Goal: Task Accomplishment & Management: Manage account settings

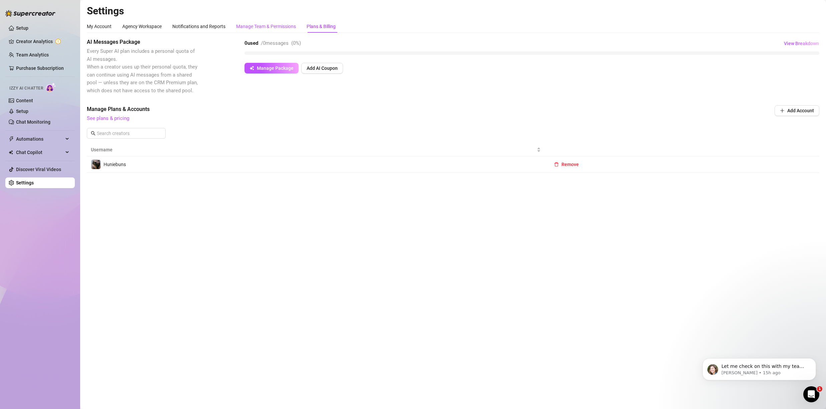
click at [258, 27] on div "Manage Team & Permissions" at bounding box center [266, 26] width 60 height 7
click at [257, 26] on div "Manage Team & Permissions" at bounding box center [266, 26] width 60 height 7
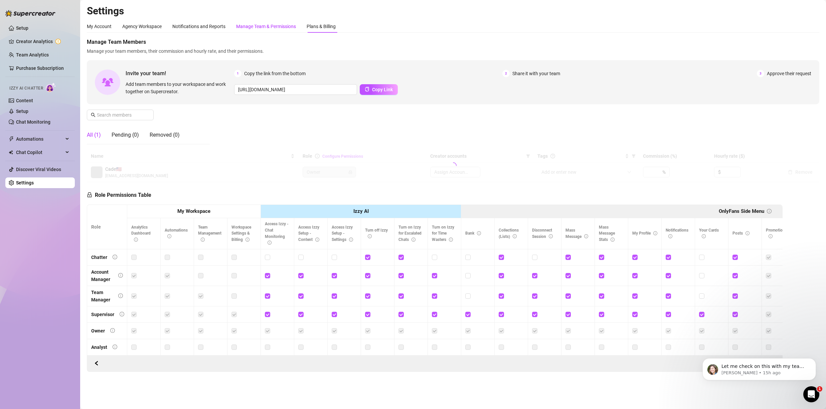
click at [257, 26] on div "Manage Team & Permissions" at bounding box center [266, 26] width 60 height 7
click at [265, 28] on div "Manage Team & Permissions" at bounding box center [266, 26] width 60 height 7
click at [119, 135] on div "Pending (0)" at bounding box center [125, 135] width 27 height 8
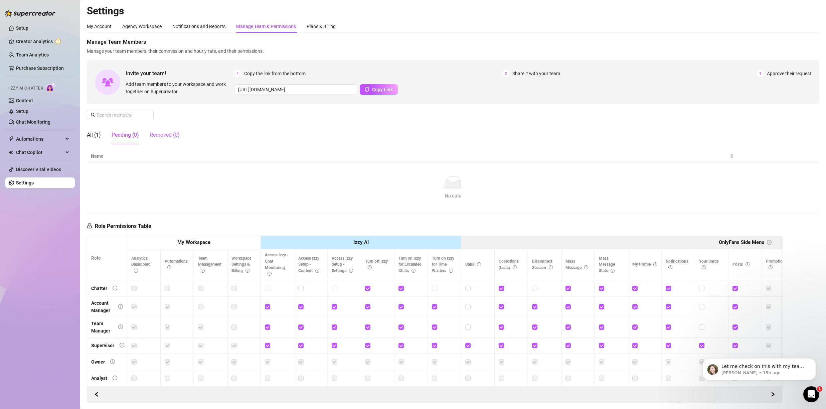
click at [167, 136] on div "Removed (0)" at bounding box center [165, 135] width 30 height 8
click at [99, 134] on div "All (1)" at bounding box center [94, 135] width 14 height 8
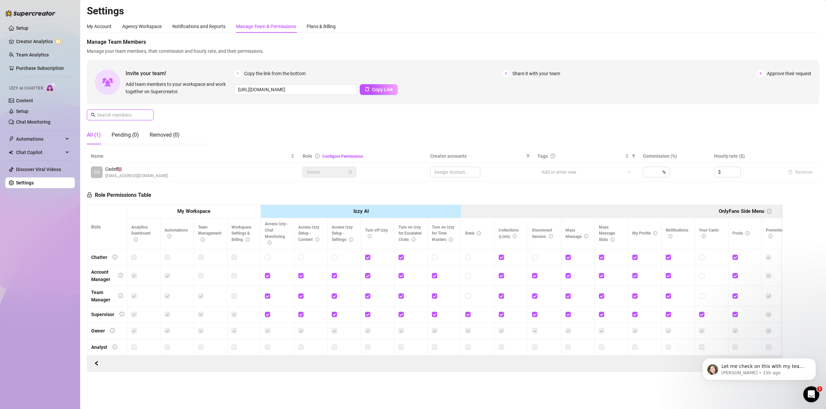
click at [136, 118] on input "text" at bounding box center [120, 114] width 47 height 7
click at [136, 117] on input "text" at bounding box center [120, 114] width 47 height 7
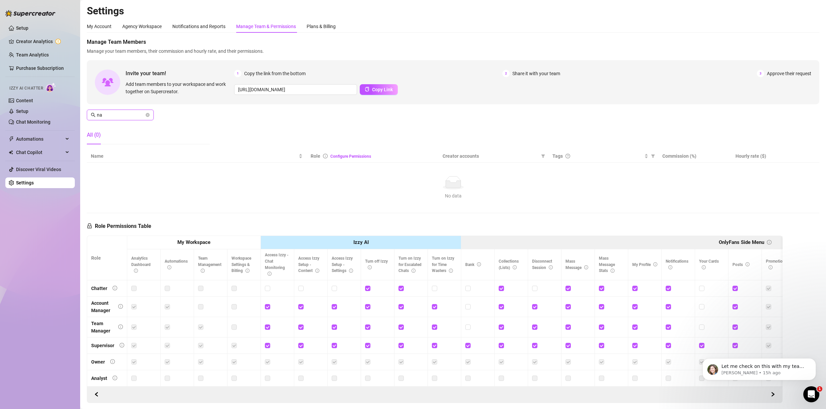
type input "n"
